Goal: Communication & Community: Participate in discussion

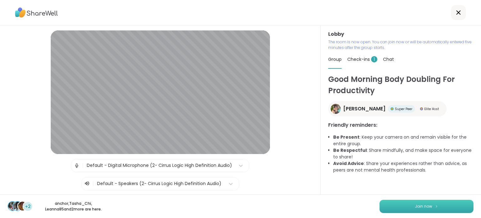
click at [394, 205] on button "Join now" at bounding box center [427, 205] width 94 height 13
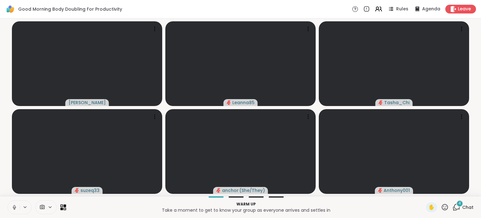
click at [456, 206] on div "4" at bounding box center [459, 203] width 7 height 7
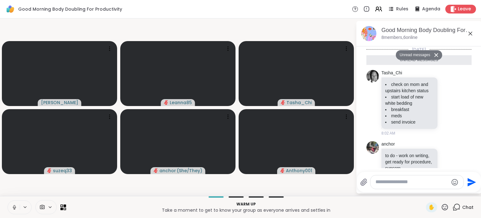
scroll to position [158, 0]
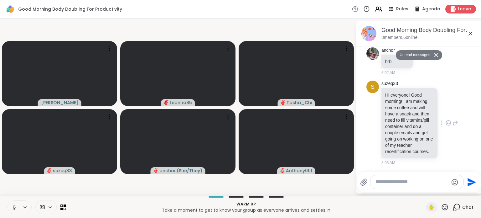
click at [446, 120] on icon at bounding box center [449, 123] width 6 height 6
click at [446, 110] on div "Select Reaction: Heart" at bounding box center [449, 113] width 6 height 6
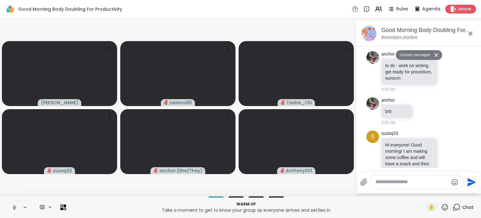
scroll to position [166, 0]
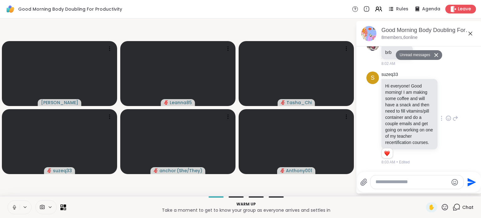
click at [434, 54] on icon at bounding box center [436, 55] width 4 height 4
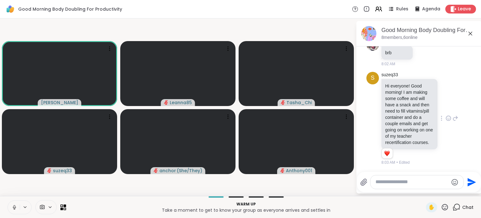
click at [381, 182] on textarea "Type your message" at bounding box center [412, 182] width 73 height 7
click at [13, 209] on icon at bounding box center [15, 207] width 6 height 6
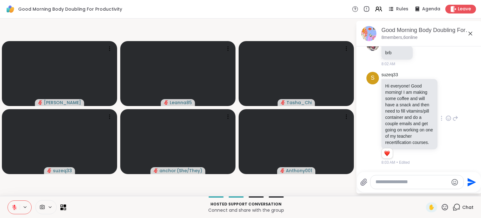
click at [389, 184] on textarea "Type your message" at bounding box center [412, 182] width 73 height 7
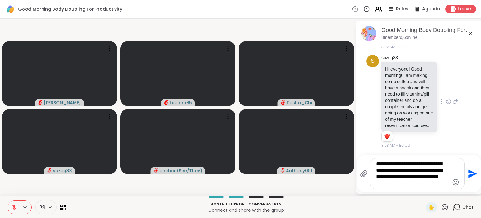
type textarea "**********"
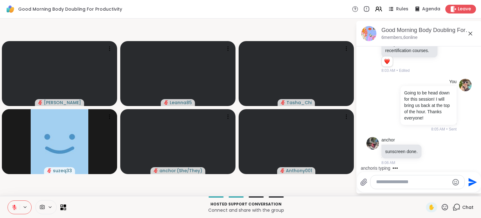
scroll to position [289, 0]
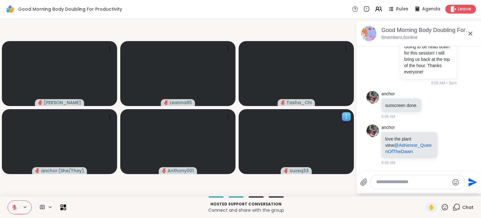
click at [349, 116] on icon at bounding box center [346, 116] width 6 height 6
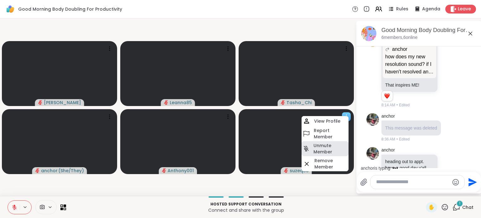
scroll to position [579, 0]
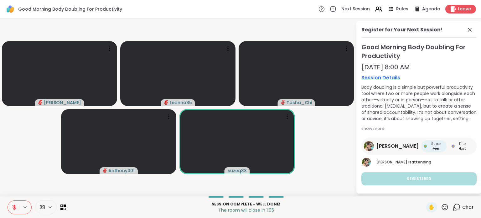
click at [16, 206] on icon at bounding box center [15, 207] width 6 height 6
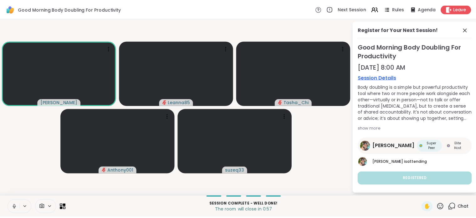
scroll to position [1, 0]
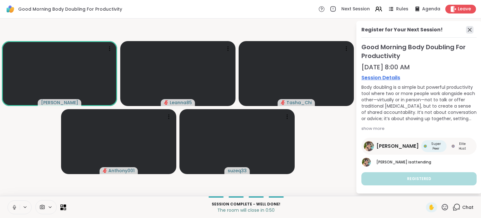
click at [466, 26] on icon at bounding box center [470, 30] width 8 height 8
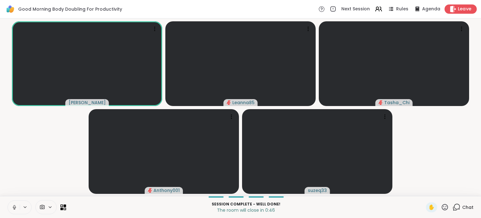
click at [458, 8] on span "Leave" at bounding box center [465, 9] width 14 height 7
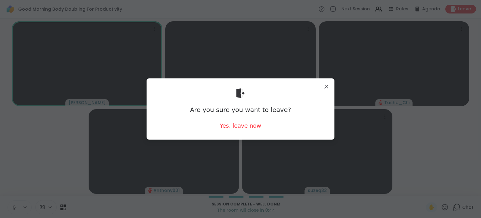
click at [249, 125] on div "Yes, leave now" at bounding box center [240, 126] width 41 height 8
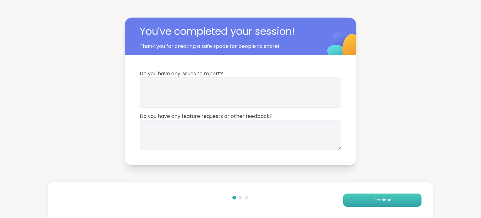
click at [374, 198] on span "Continue" at bounding box center [383, 200] width 18 height 6
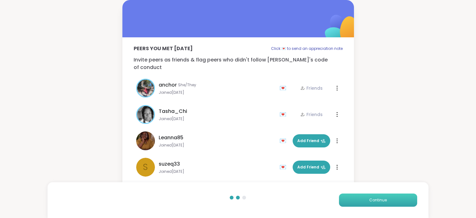
click at [373, 198] on span "Continue" at bounding box center [379, 200] width 18 height 6
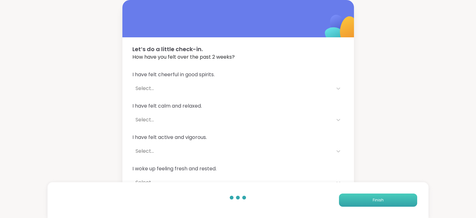
click at [373, 198] on span "Finish" at bounding box center [378, 200] width 11 height 6
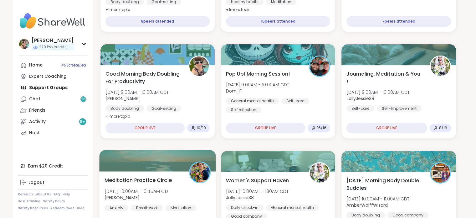
scroll to position [175, 0]
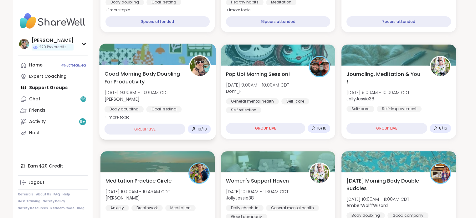
click at [159, 85] on span "Good Morning Body Doubling For Productivity" at bounding box center [143, 77] width 78 height 15
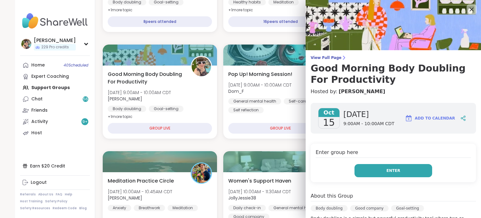
click at [369, 167] on button "Enter" at bounding box center [394, 170] width 78 height 13
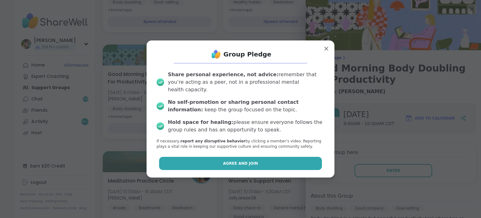
click at [287, 163] on button "Agree and Join" at bounding box center [240, 163] width 163 height 13
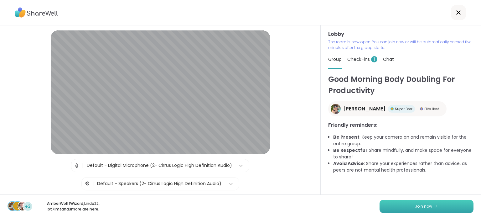
click at [385, 206] on button "Join now" at bounding box center [427, 205] width 94 height 13
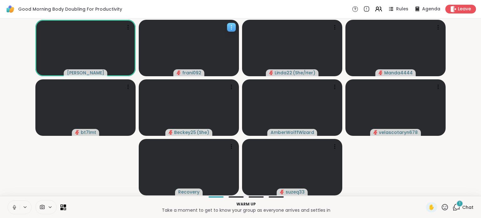
click at [191, 71] on span "frani092" at bounding box center [191, 73] width 19 height 6
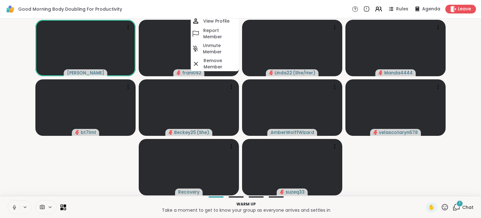
click at [191, 71] on span "frani092" at bounding box center [191, 73] width 19 height 6
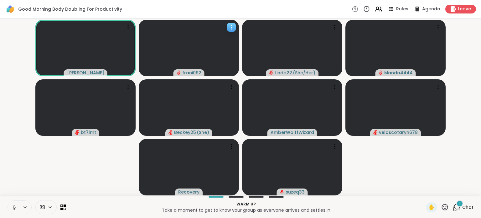
click at [191, 71] on span "frani092" at bounding box center [191, 73] width 19 height 6
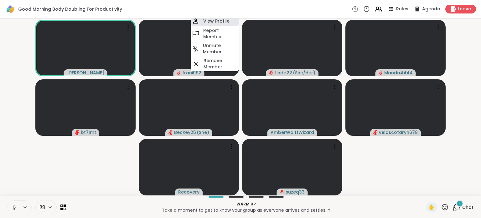
click at [210, 22] on h4 "View Profile" at bounding box center [216, 21] width 26 height 6
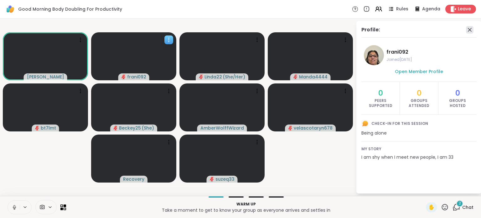
click at [470, 30] on icon at bounding box center [470, 30] width 8 height 8
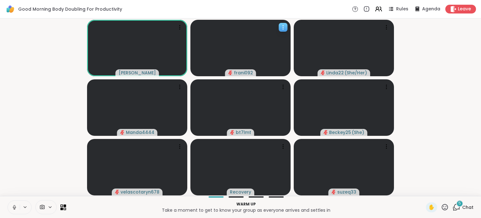
click at [459, 203] on span "5" at bounding box center [460, 202] width 3 height 5
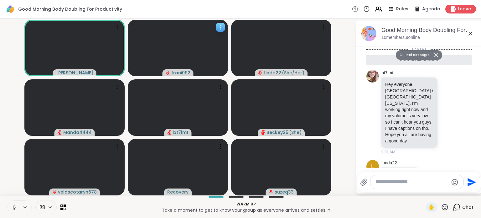
scroll to position [268, 0]
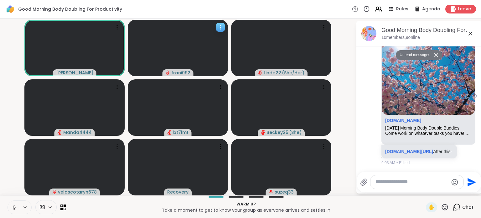
click at [439, 148] on p "[DOMAIN_NAME][URL] After this!" at bounding box center [419, 151] width 68 height 6
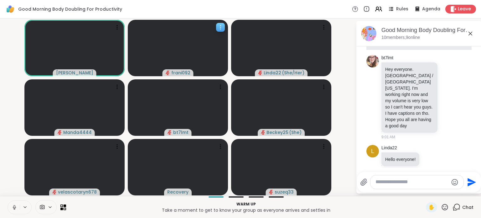
scroll to position [15, 0]
click at [446, 94] on icon at bounding box center [449, 97] width 6 height 6
click at [446, 84] on div "Select Reaction: Heart" at bounding box center [449, 87] width 6 height 6
click at [453, 98] on icon at bounding box center [456, 102] width 6 height 8
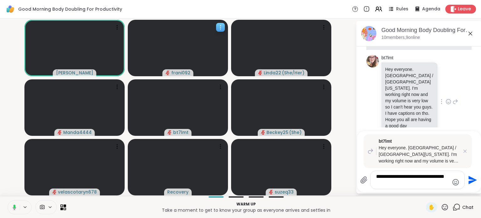
type textarea "**********"
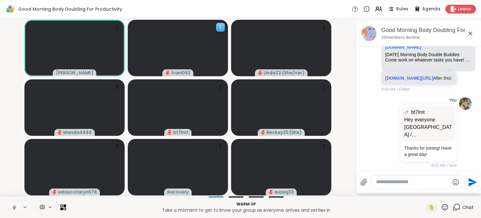
scroll to position [338, 0]
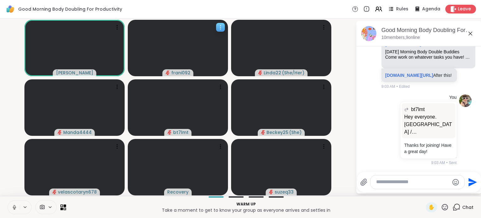
click at [433, 184] on textarea "Type your message" at bounding box center [412, 182] width 73 height 7
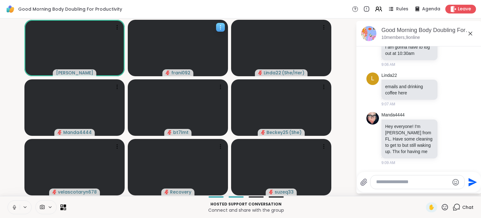
scroll to position [499, 0]
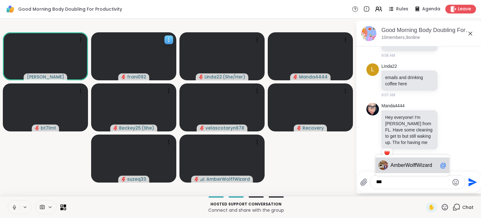
click at [401, 166] on span "berWolffWizard" at bounding box center [415, 165] width 34 height 6
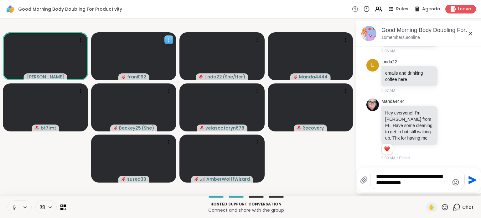
type textarea "**********"
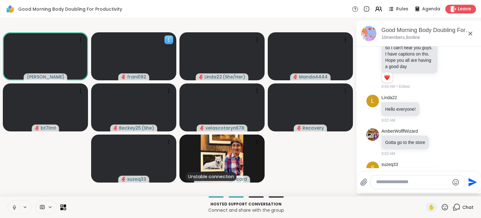
scroll to position [0, 0]
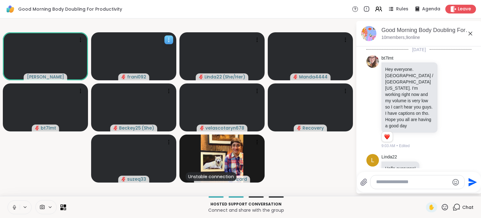
click at [306, 169] on video-player-container "[PERSON_NAME] frani092 Linda22 ( She/Her ) Manda4444 bt7lmt Beckey25 ( She ) ve…" at bounding box center [178, 107] width 348 height 172
click at [15, 210] on icon at bounding box center [14, 207] width 6 height 6
click at [393, 181] on textarea "Type your message" at bounding box center [412, 182] width 73 height 7
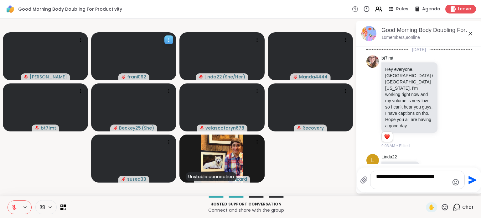
type textarea "**********"
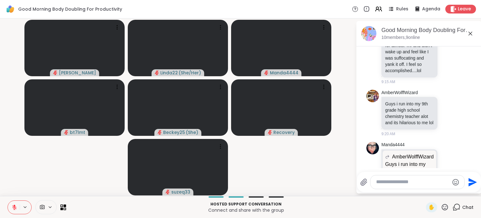
scroll to position [762, 0]
click at [446, 116] on icon at bounding box center [449, 113] width 6 height 6
click at [418, 106] on div "Select Reaction: Joy" at bounding box center [421, 103] width 6 height 6
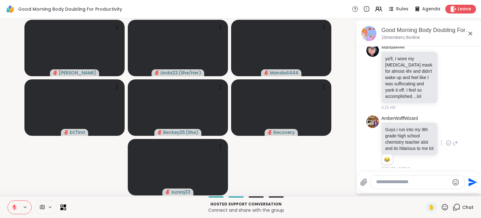
scroll to position [731, 0]
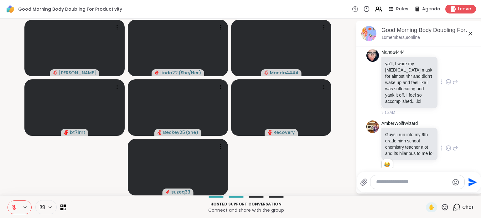
click at [446, 85] on icon at bounding box center [449, 82] width 6 height 6
click at [446, 75] on div "Select Reaction: Heart" at bounding box center [449, 72] width 6 height 6
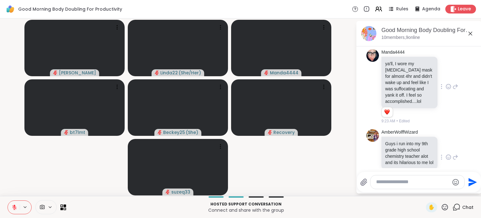
click at [453, 90] on icon at bounding box center [456, 87] width 6 height 8
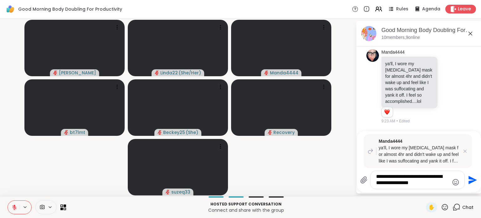
click at [464, 80] on li "Manda4444 ya'll, I wore my [MEDICAL_DATA] mask for almost 4hr and didn't wake u…" at bounding box center [419, 87] width 114 height 80
click at [422, 186] on textarea "**********" at bounding box center [412, 179] width 73 height 13
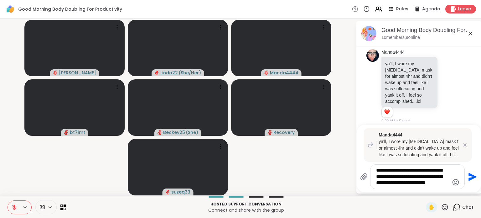
type textarea "**********"
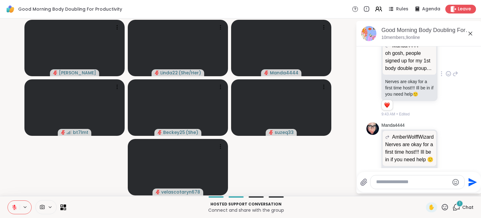
scroll to position [1458, 0]
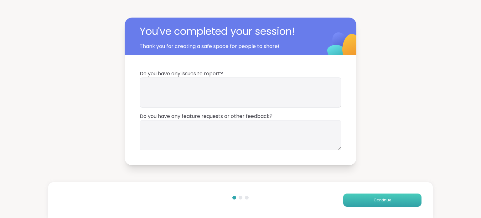
click at [388, 197] on button "Continue" at bounding box center [382, 199] width 78 height 13
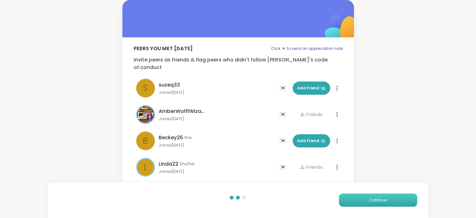
click at [388, 197] on button "Continue" at bounding box center [378, 199] width 78 height 13
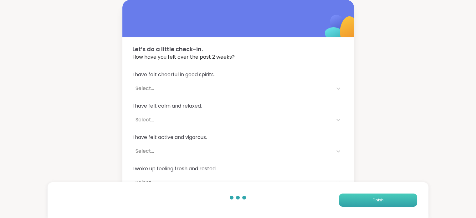
click at [388, 197] on button "Finish" at bounding box center [378, 199] width 78 height 13
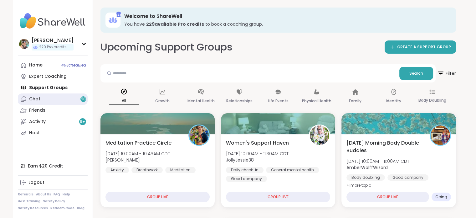
click at [50, 100] on link "Chat 58" at bounding box center [53, 98] width 70 height 11
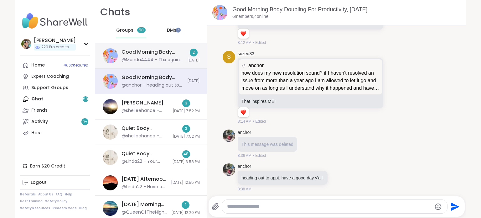
click at [160, 49] on div "Good Morning Body Doubling For Productivity, [DATE]" at bounding box center [153, 52] width 62 height 7
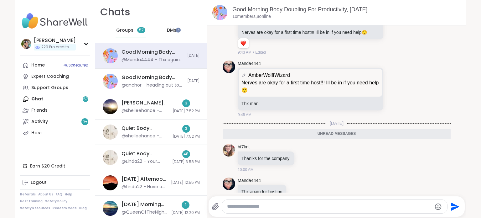
scroll to position [1129, 0]
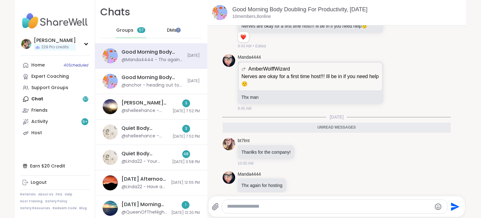
click at [332, 208] on textarea "Type your message" at bounding box center [329, 206] width 205 height 7
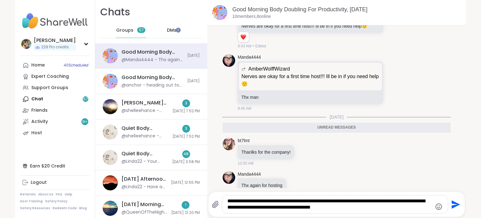
type textarea "**********"
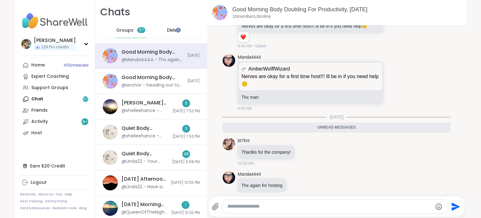
scroll to position [1160, 0]
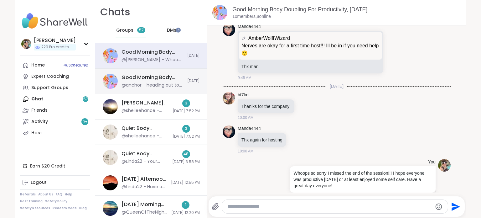
click at [147, 88] on div "@anchor - heading out to appt. have a good day y'all." at bounding box center [153, 85] width 62 height 6
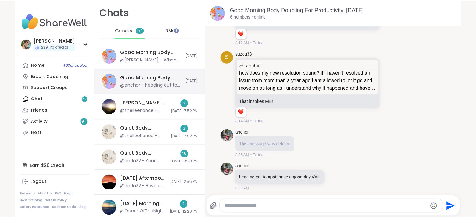
scroll to position [0, 0]
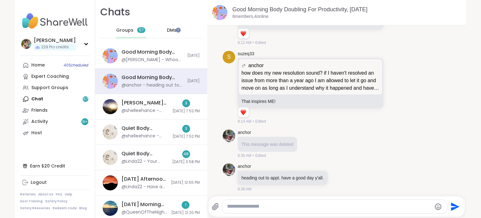
click at [48, 95] on div "Home 40 Scheduled Expert Coaching Support Groups Chat 57 Friends Activity 9 + H…" at bounding box center [55, 99] width 70 height 79
click at [134, 26] on div "Groups 57" at bounding box center [131, 30] width 31 height 15
click at [41, 60] on link "Home 40 Scheduled" at bounding box center [55, 65] width 70 height 11
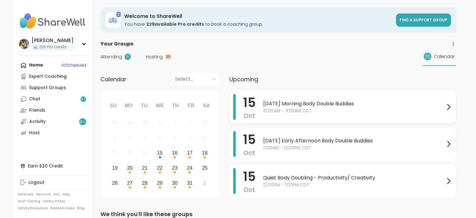
click at [312, 111] on span "10:00AM - 11:00AM CDT" at bounding box center [354, 110] width 182 height 7
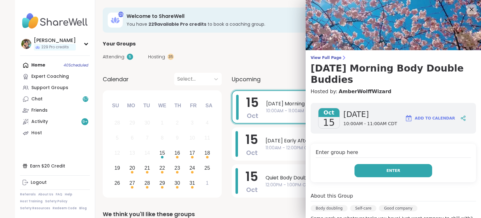
click at [374, 164] on button "Enter" at bounding box center [394, 170] width 78 height 13
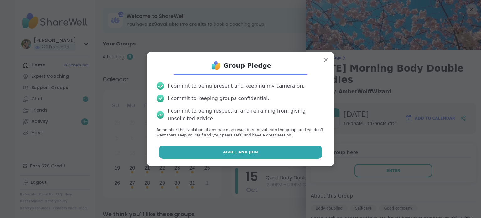
click at [274, 152] on button "Agree and Join" at bounding box center [240, 151] width 163 height 13
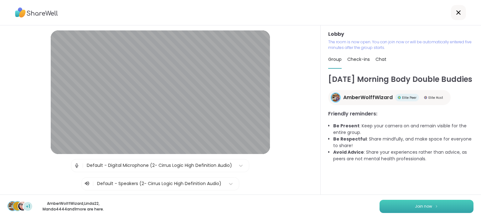
click at [384, 207] on button "Join now" at bounding box center [427, 205] width 94 height 13
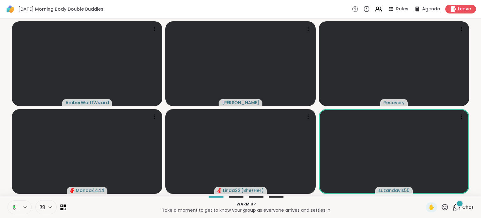
click at [458, 205] on div "1" at bounding box center [459, 203] width 7 height 7
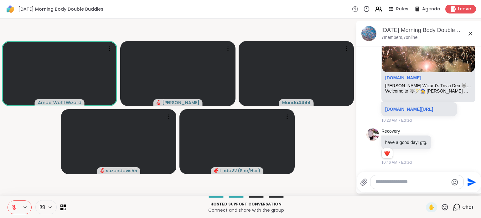
scroll to position [251, 0]
click at [393, 111] on link "[DOMAIN_NAME][URL]" at bounding box center [409, 108] width 48 height 5
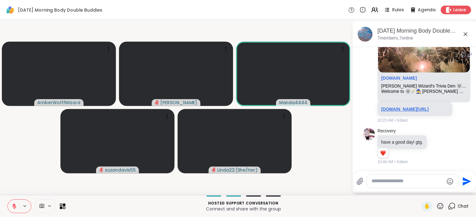
scroll to position [268, 0]
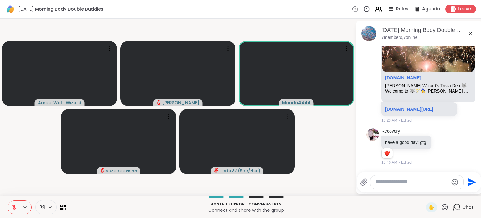
click at [12, 208] on icon at bounding box center [15, 207] width 6 height 6
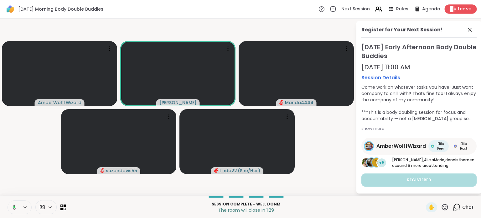
click at [458, 8] on span "Leave" at bounding box center [465, 9] width 14 height 7
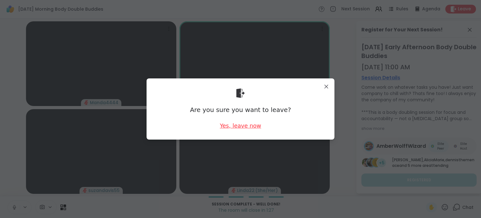
click at [246, 127] on div "Yes, leave now" at bounding box center [240, 126] width 41 height 8
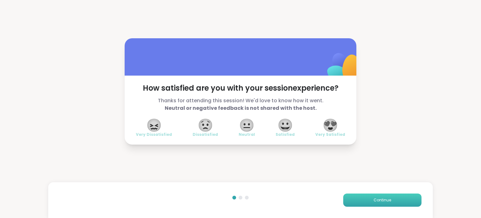
click at [374, 201] on span "Continue" at bounding box center [383, 200] width 18 height 6
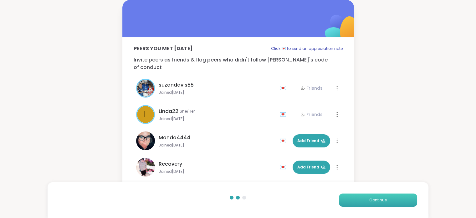
click at [370, 201] on span "Continue" at bounding box center [379, 200] width 18 height 6
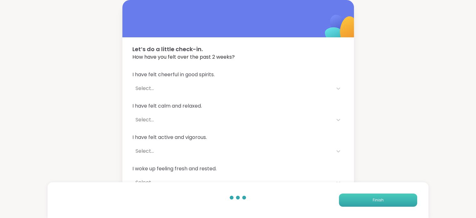
click at [370, 201] on button "Finish" at bounding box center [378, 199] width 78 height 13
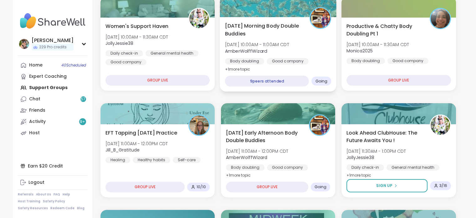
scroll to position [122, 0]
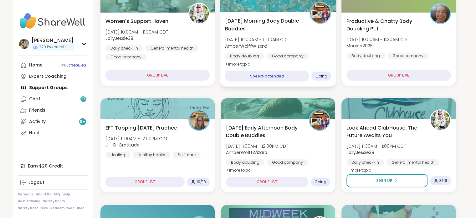
click at [298, 157] on div "[DATE] Early Afternoon Body Double Buddies [DATE] 11:00AM - 12:00PM CDT AmberWo…" at bounding box center [278, 149] width 104 height 50
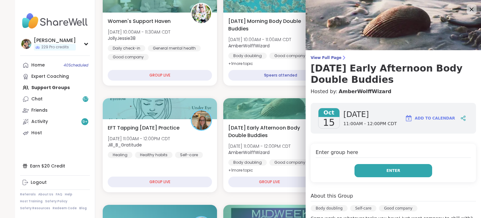
click at [370, 168] on button "Enter" at bounding box center [394, 170] width 78 height 13
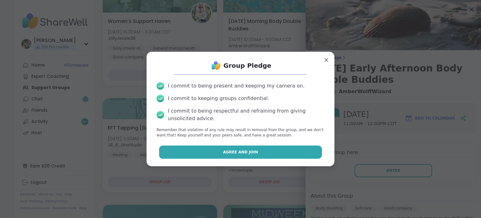
click at [284, 150] on button "Agree and Join" at bounding box center [240, 151] width 163 height 13
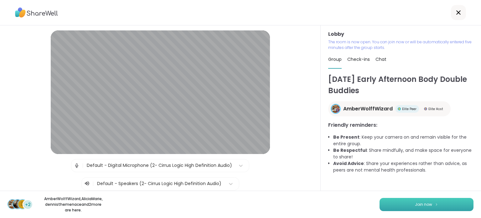
click at [388, 205] on button "Join now" at bounding box center [427, 204] width 94 height 13
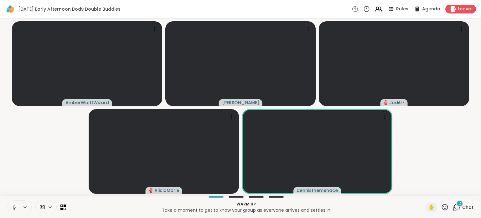
click at [462, 205] on span "Chat" at bounding box center [467, 207] width 11 height 6
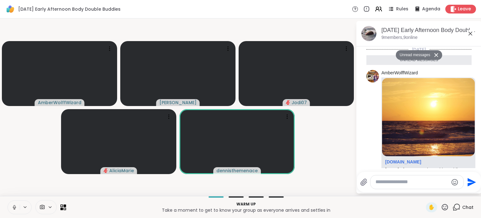
scroll to position [208, 0]
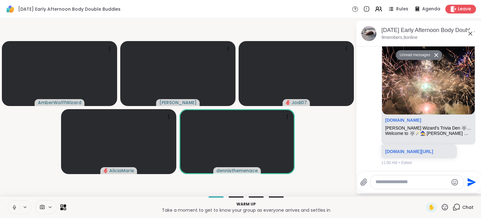
click at [431, 186] on div at bounding box center [416, 181] width 93 height 13
click at [423, 181] on textarea "Type your message" at bounding box center [412, 182] width 73 height 7
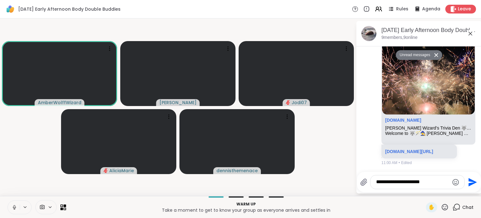
type textarea "**********"
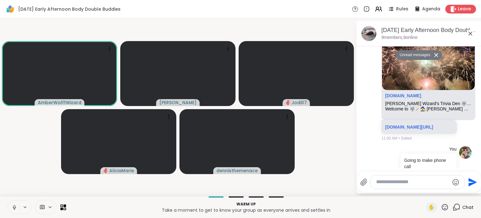
scroll to position [232, 0]
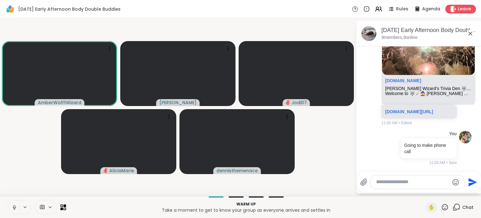
click at [9, 208] on button at bounding box center [14, 206] width 12 height 13
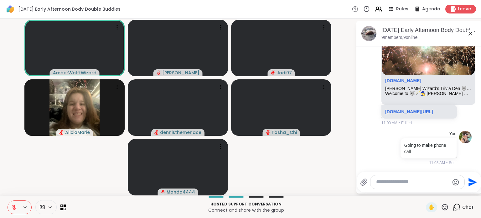
scroll to position [278, 0]
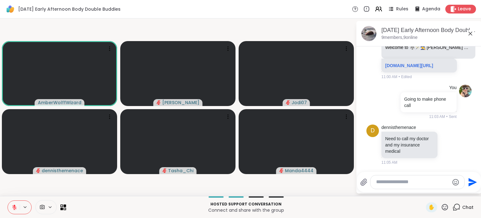
click at [13, 206] on icon at bounding box center [15, 207] width 6 height 6
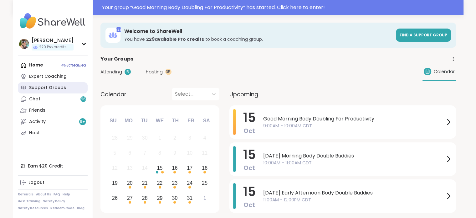
click at [51, 87] on div "Support Groups" at bounding box center [47, 88] width 37 height 6
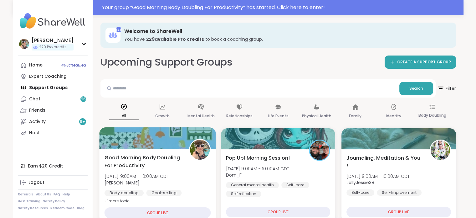
click at [146, 168] on span "Good Morning Body Doubling For Productivity" at bounding box center [143, 160] width 78 height 15
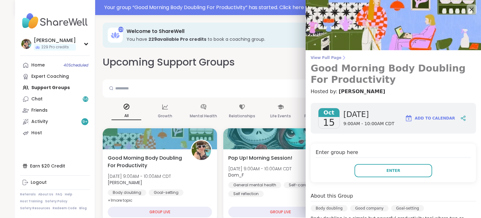
click at [323, 59] on span "View Full Page" at bounding box center [393, 57] width 165 height 5
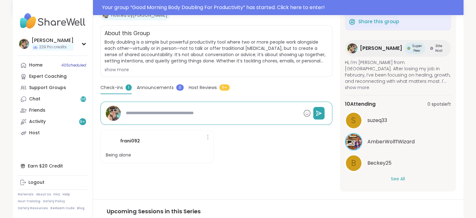
scroll to position [129, 0]
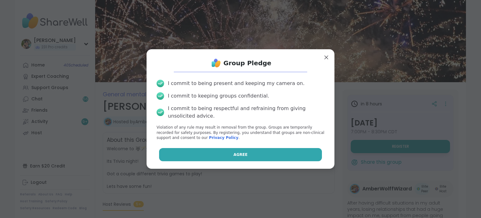
click at [250, 157] on button "Agree" at bounding box center [240, 154] width 163 height 13
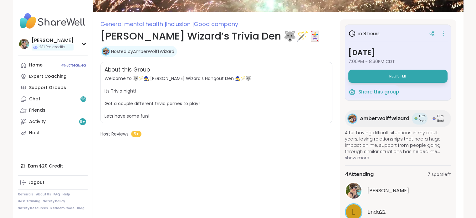
scroll to position [70, 0]
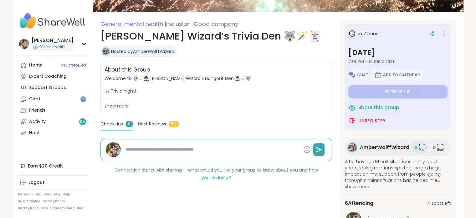
click at [45, 17] on img at bounding box center [53, 21] width 70 height 22
type textarea "*"
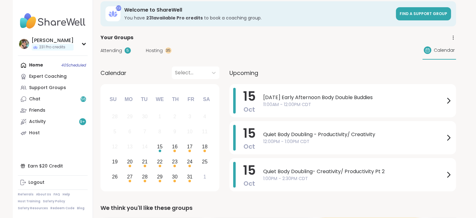
scroll to position [6, 0]
click at [54, 91] on link "Support Groups" at bounding box center [53, 87] width 70 height 11
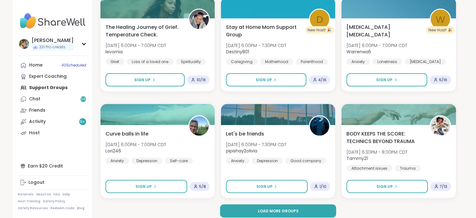
scroll to position [1186, 0]
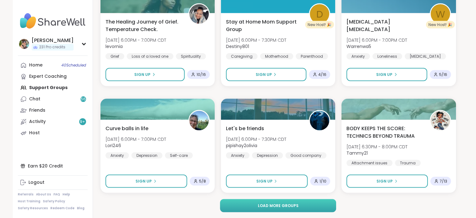
click at [251, 203] on button "Load more groups" at bounding box center [278, 205] width 116 height 13
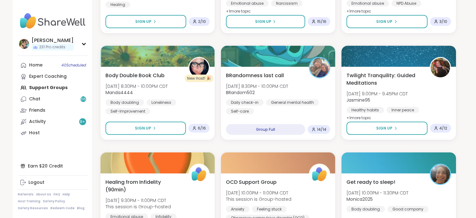
scroll to position [1666, 0]
